Goal: Navigation & Orientation: Find specific page/section

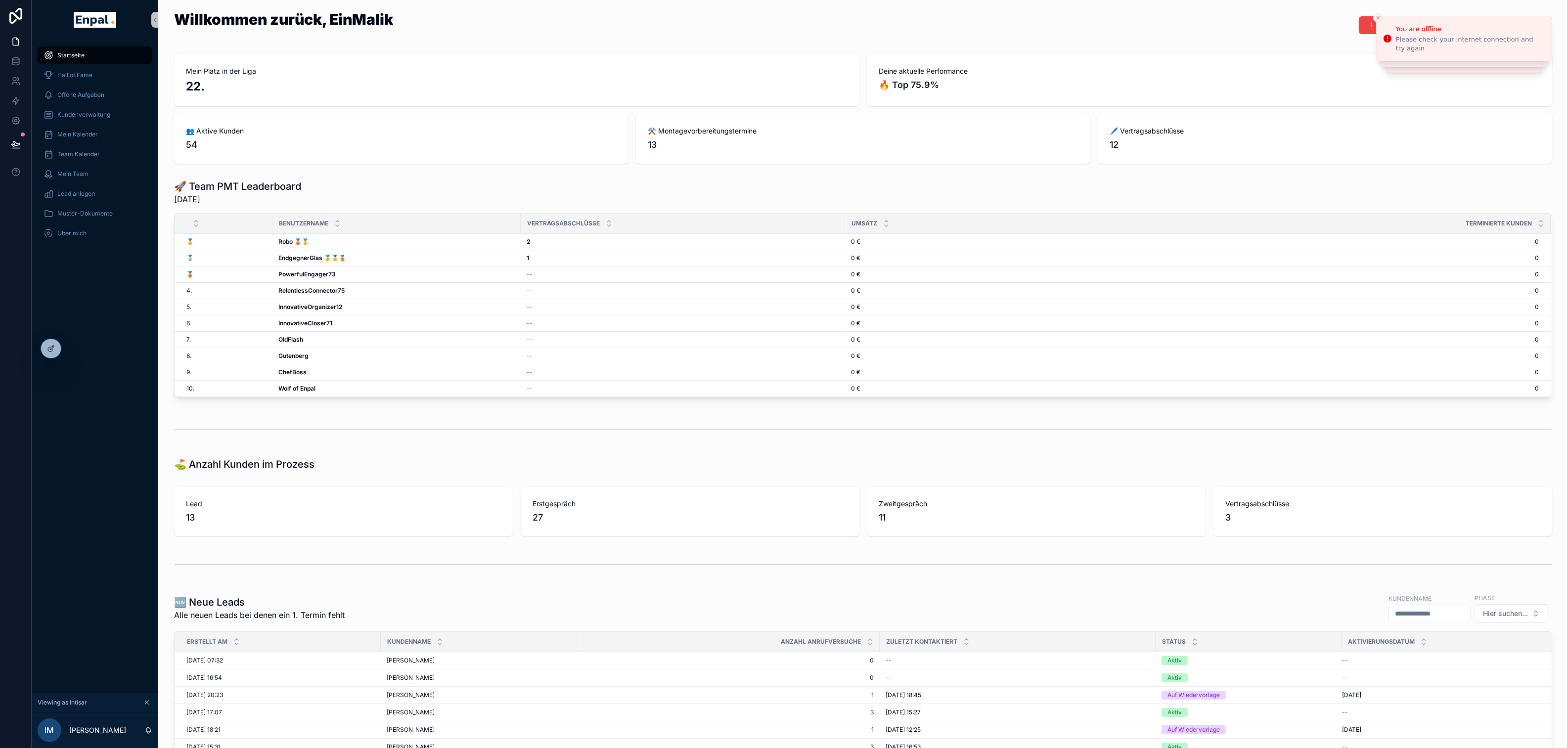
scroll to position [285, 0]
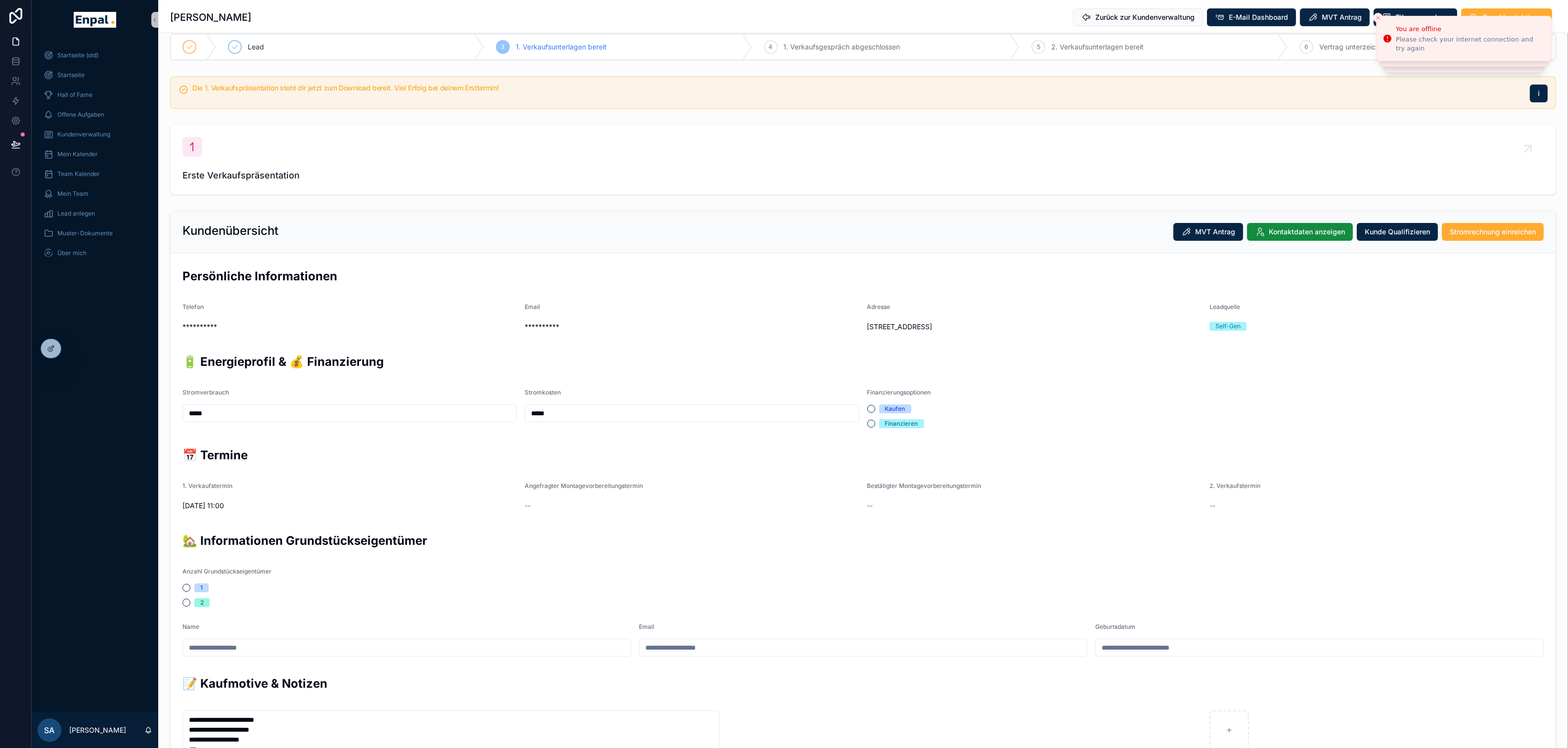
scroll to position [15, 0]
